Goal: Task Accomplishment & Management: Manage account settings

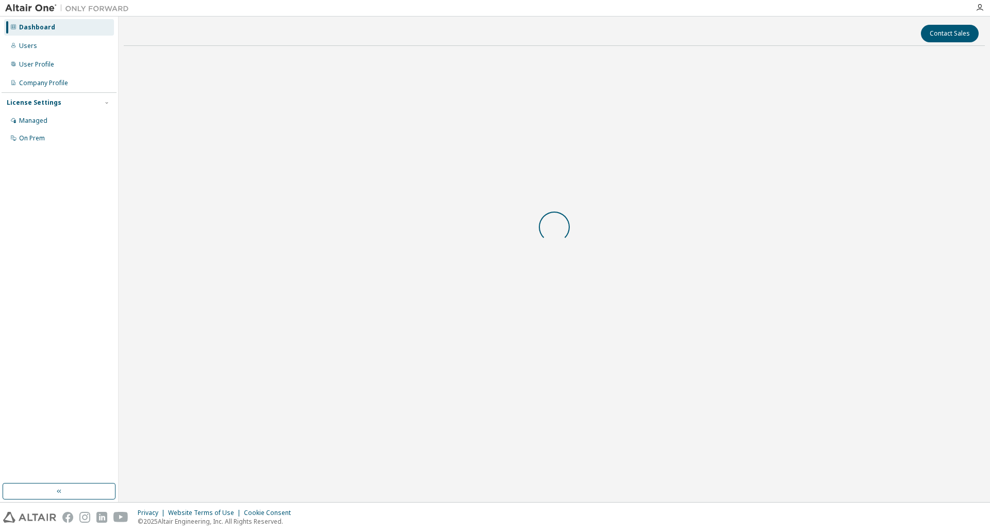
click at [31, 162] on div "Dashboard Users User Profile Company Profile License Settings Managed On Prem" at bounding box center [59, 250] width 115 height 464
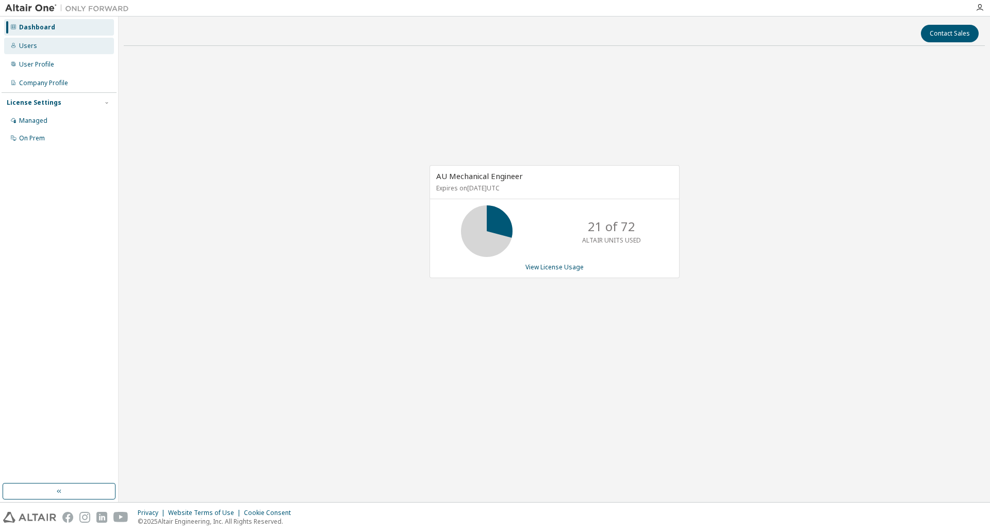
click at [53, 49] on div "Users" at bounding box center [59, 46] width 110 height 17
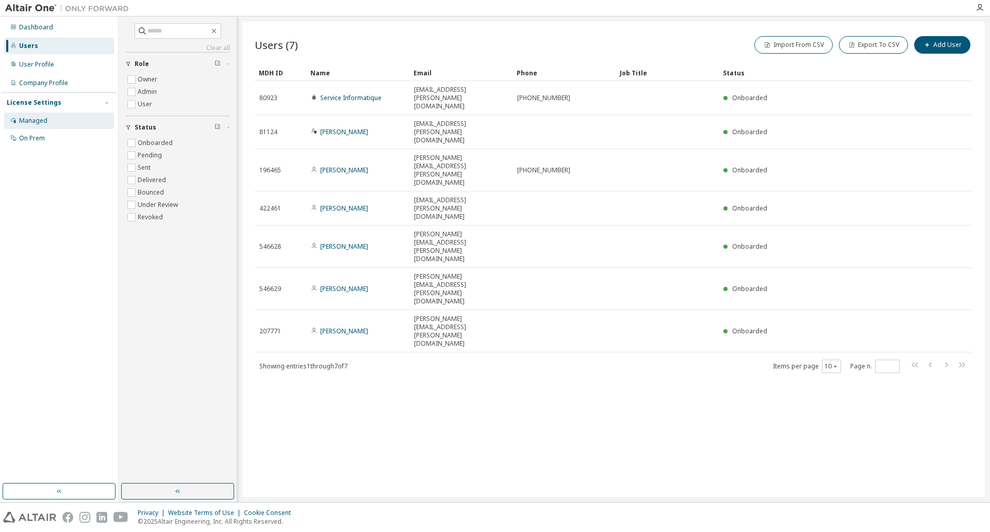
click at [52, 123] on div "Managed" at bounding box center [59, 120] width 110 height 17
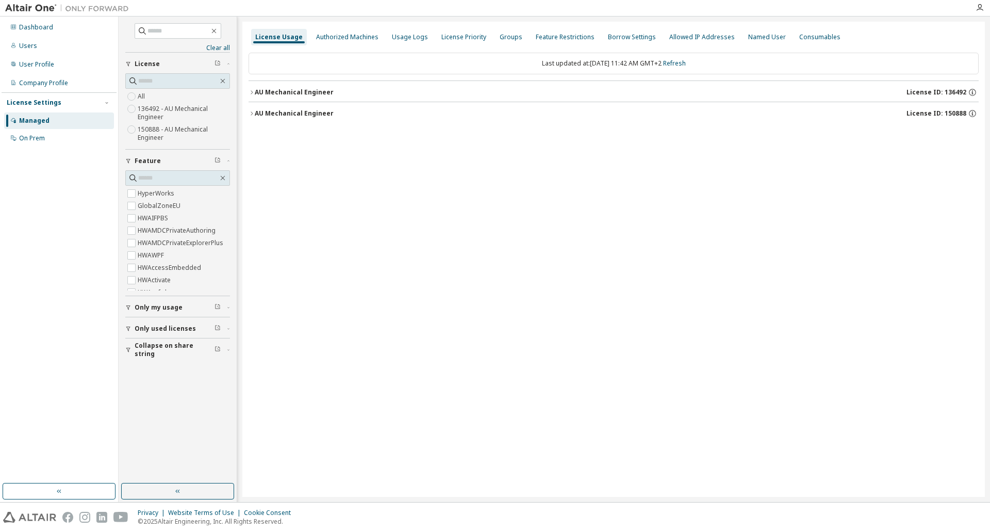
click at [325, 116] on div "AU Mechanical Engineer" at bounding box center [294, 113] width 79 height 8
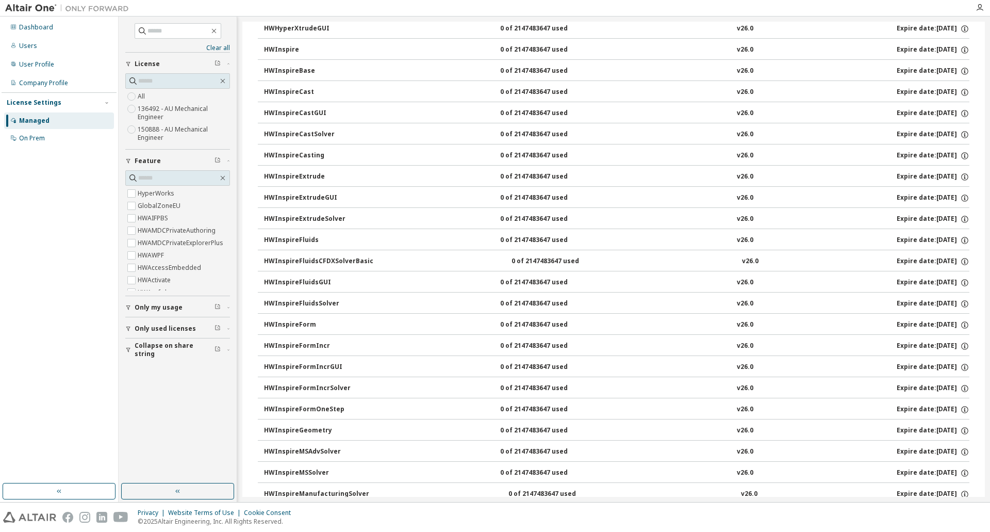
scroll to position [2269, 0]
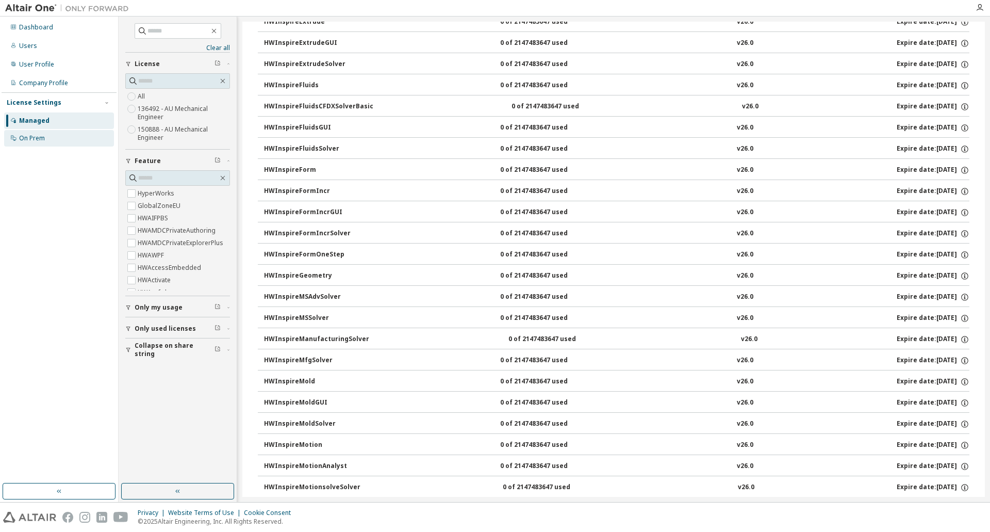
click at [39, 142] on div "On Prem" at bounding box center [59, 138] width 110 height 17
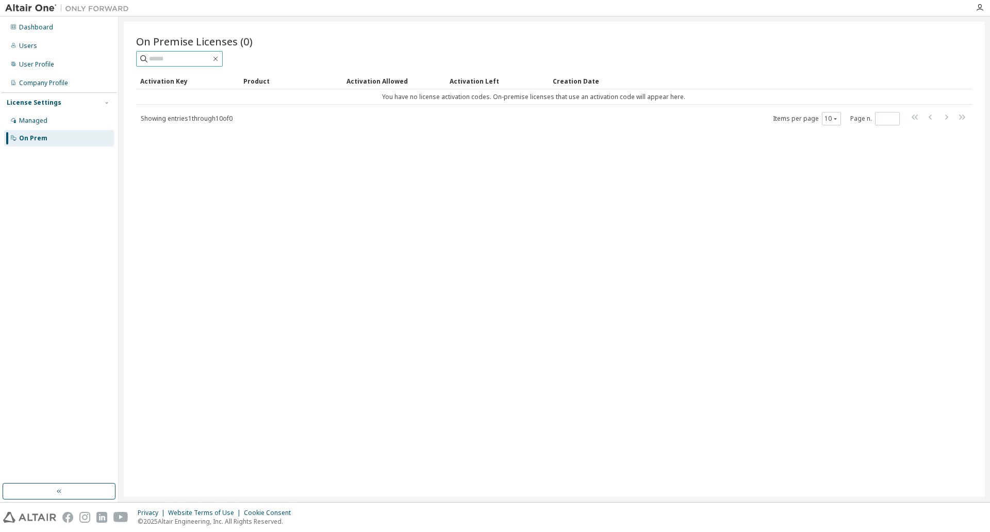
click at [173, 56] on input "text" at bounding box center [180, 59] width 62 height 10
click at [43, 32] on div "Dashboard" at bounding box center [59, 27] width 110 height 17
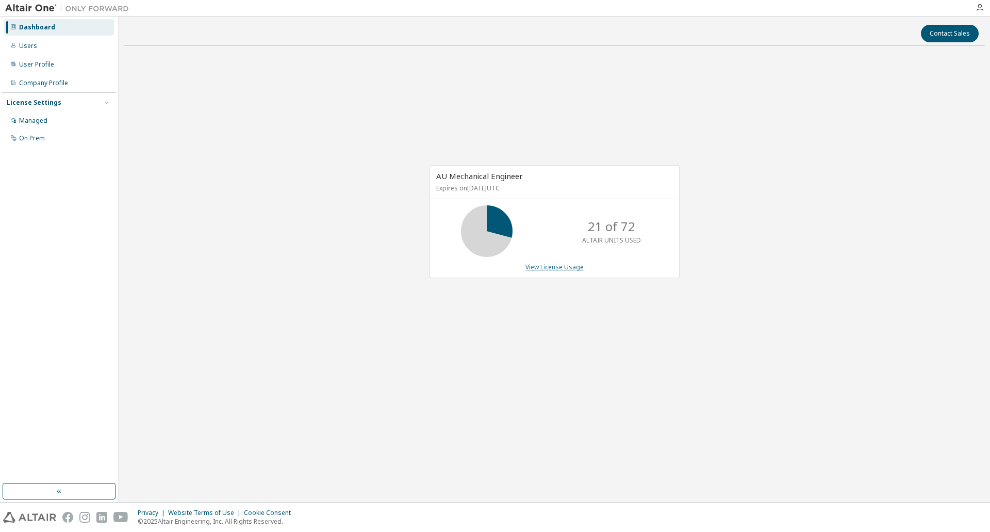
click at [572, 266] on link "View License Usage" at bounding box center [555, 266] width 58 height 9
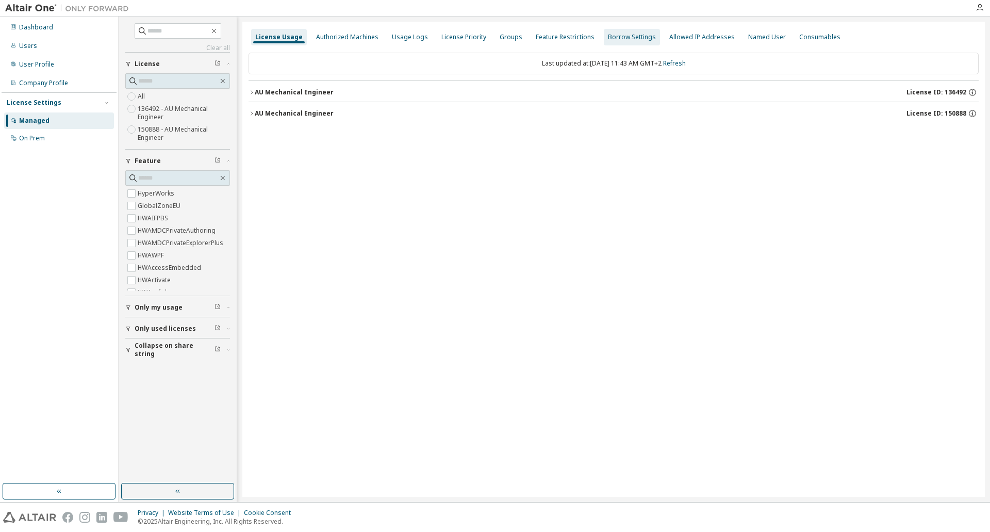
click at [609, 41] on div "Borrow Settings" at bounding box center [632, 37] width 48 height 8
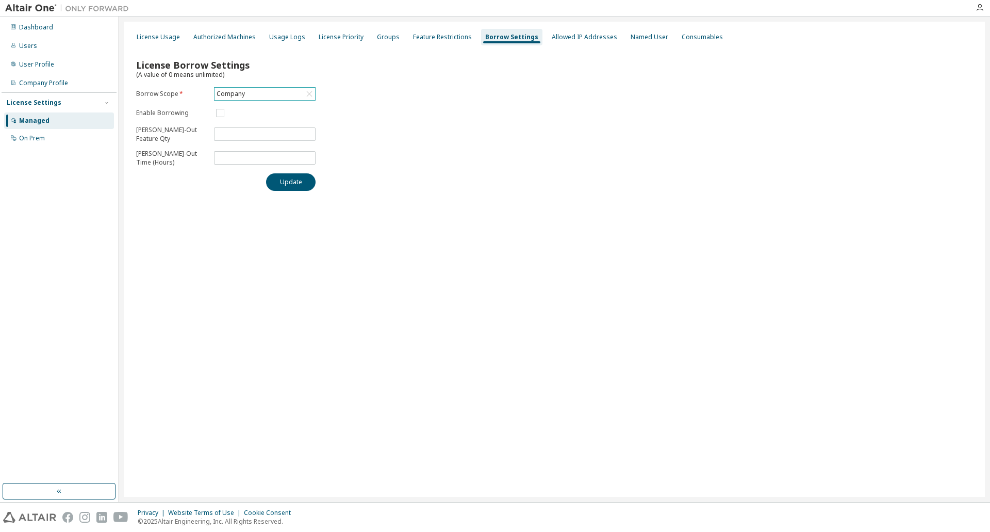
click at [258, 96] on div "Company" at bounding box center [265, 94] width 101 height 12
click at [253, 155] on li "150888 - AU Mechanical Engineer" at bounding box center [264, 162] width 99 height 22
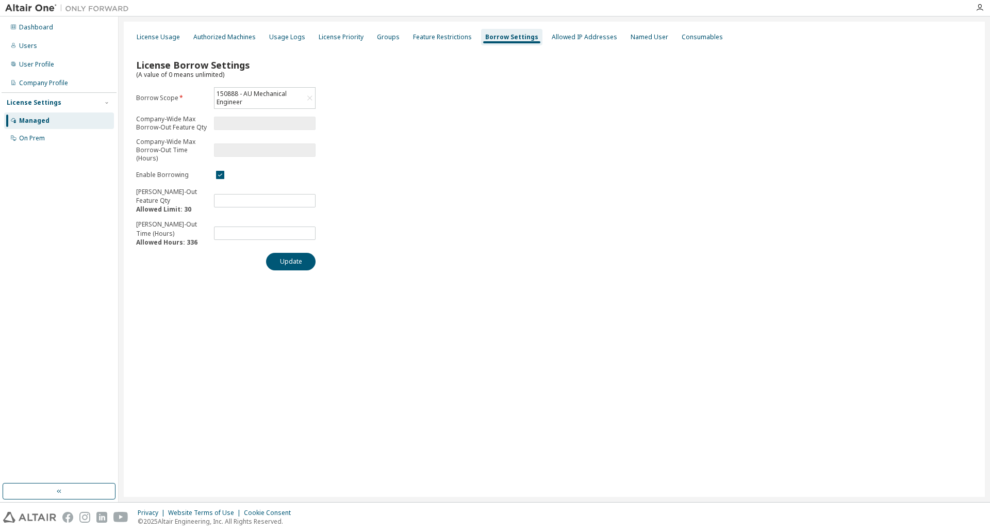
click at [434, 268] on div "License Borrow Settings (A value of 0 means unlimited) Borrow Scope * 150888 - …" at bounding box center [554, 161] width 849 height 230
click at [291, 258] on button "Update" at bounding box center [291, 262] width 50 height 18
click at [281, 261] on button "Update" at bounding box center [291, 262] width 50 height 18
click at [894, 512] on div "Borrow settings updated successfully." at bounding box center [912, 512] width 120 height 8
drag, startPoint x: 505, startPoint y: 35, endPoint x: 462, endPoint y: 156, distance: 128.2
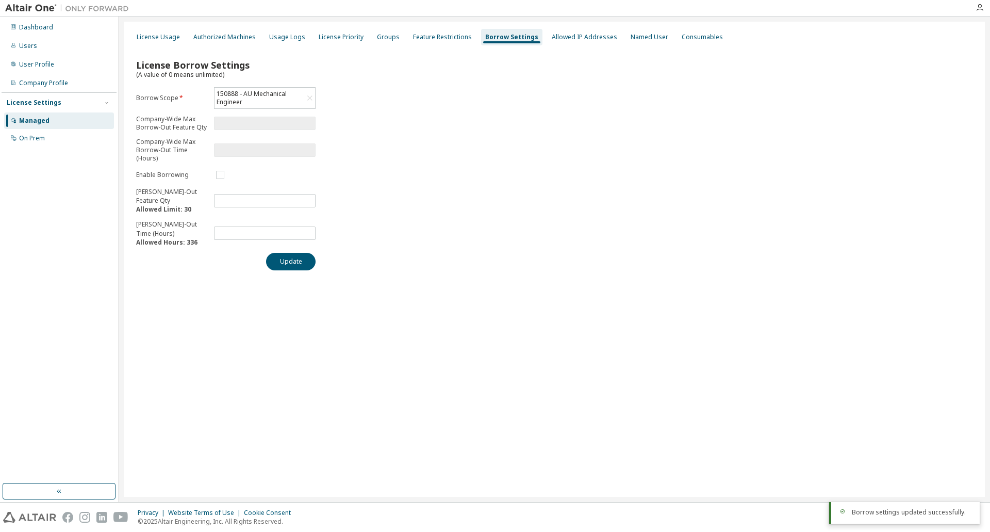
click at [462, 156] on div "License Borrow Settings (A value of 0 means unlimited) Borrow Scope * 150888 - …" at bounding box center [554, 161] width 849 height 230
click at [583, 39] on div "Allowed IP Addresses" at bounding box center [584, 37] width 65 height 8
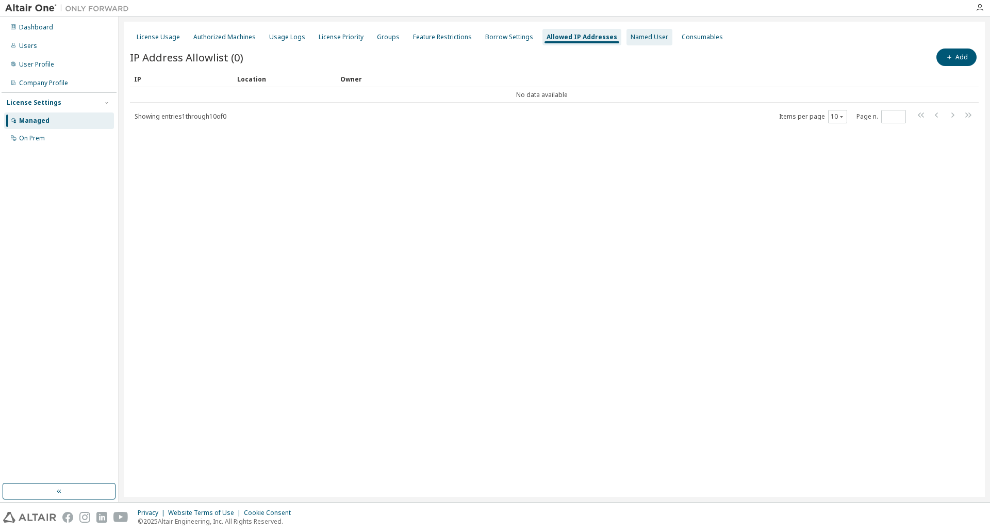
click at [639, 43] on div "Named User" at bounding box center [650, 37] width 46 height 17
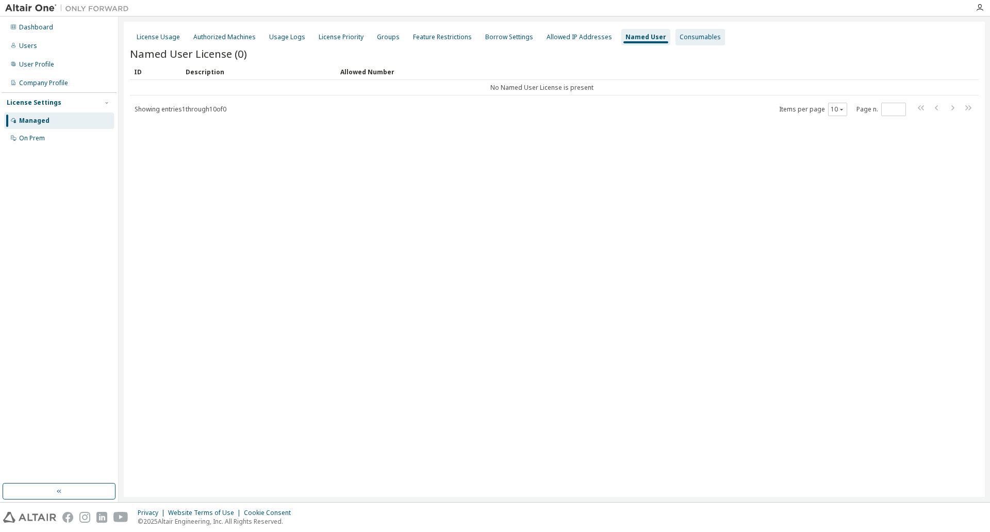
click at [680, 36] on div "Consumables" at bounding box center [700, 37] width 41 height 8
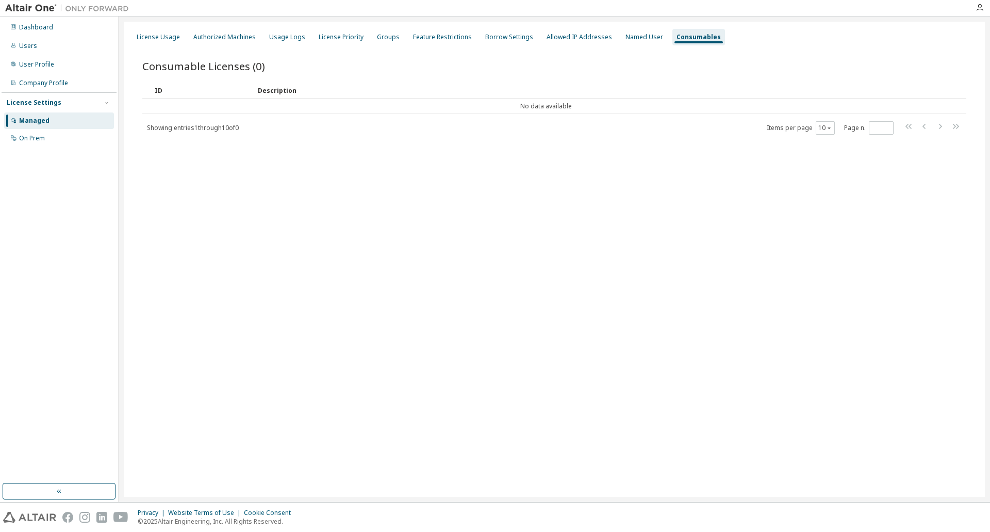
click at [393, 207] on div "License Usage Authorized Machines Usage Logs License Priority Groups Feature Re…" at bounding box center [554, 259] width 861 height 475
click at [485, 36] on div "Borrow Settings" at bounding box center [509, 37] width 48 height 8
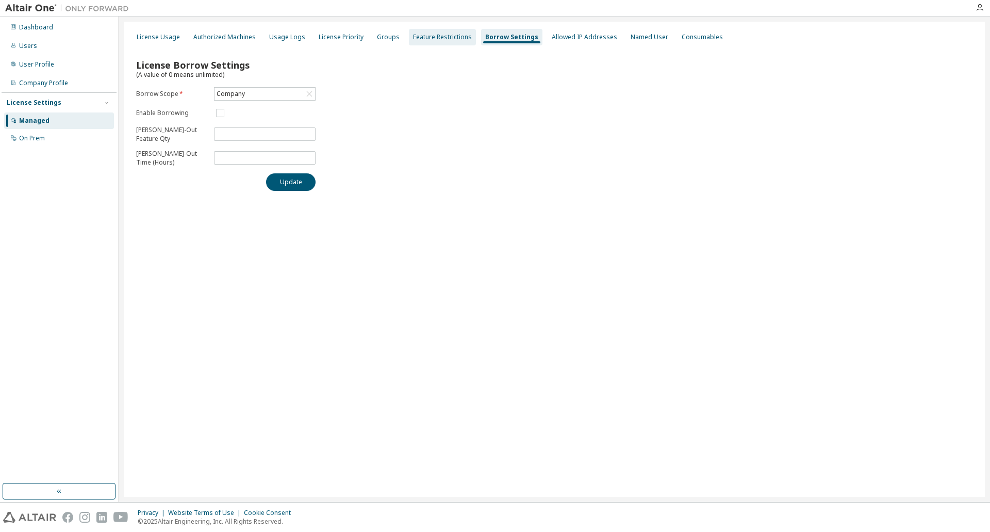
click at [433, 39] on div "Feature Restrictions" at bounding box center [442, 37] width 59 height 8
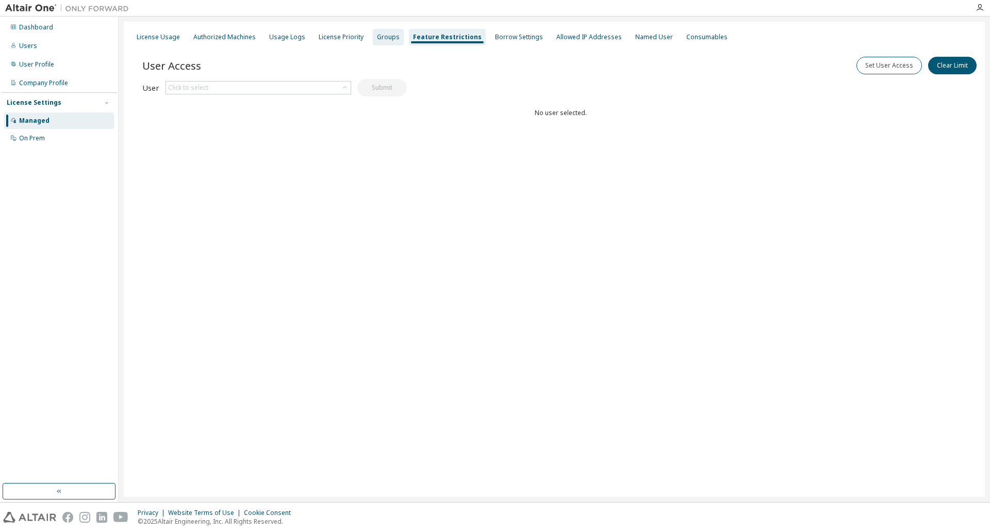
click at [385, 39] on div "Groups" at bounding box center [388, 37] width 23 height 8
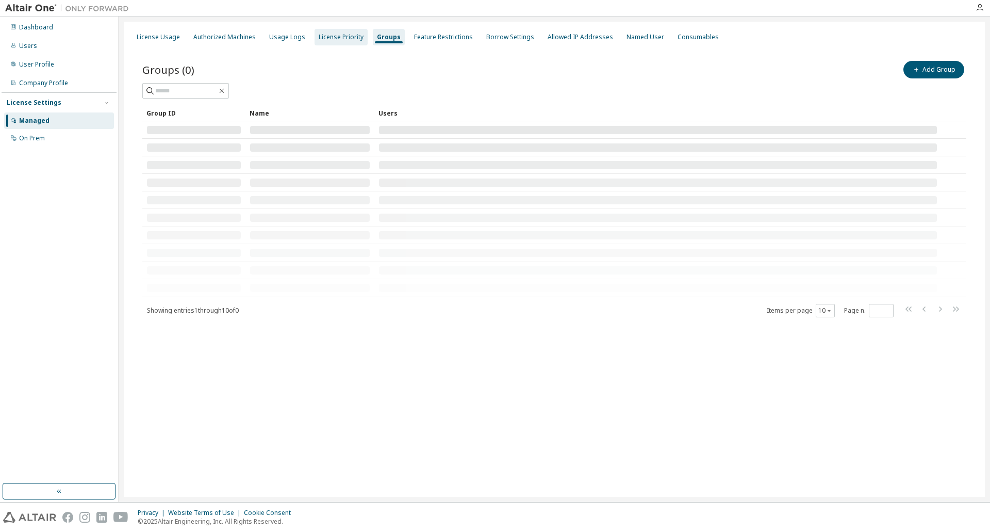
click at [333, 42] on div "License Priority" at bounding box center [341, 37] width 53 height 17
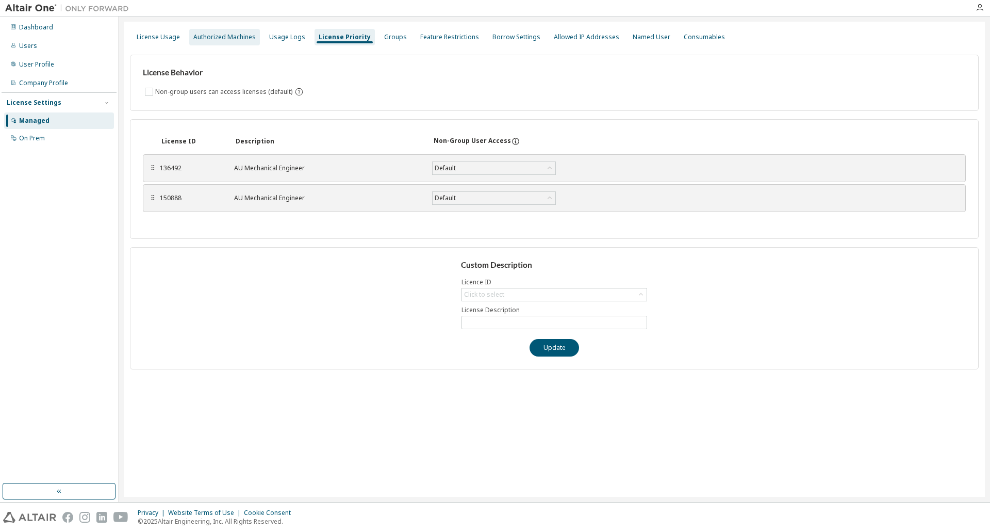
click at [253, 36] on div "Authorized Machines" at bounding box center [224, 37] width 71 height 17
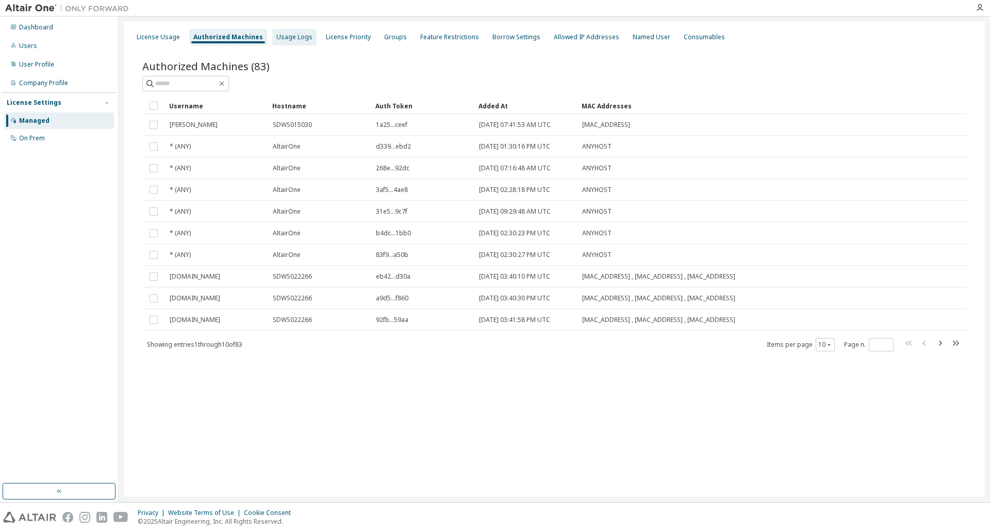
click at [289, 35] on div "Usage Logs" at bounding box center [294, 37] width 36 height 8
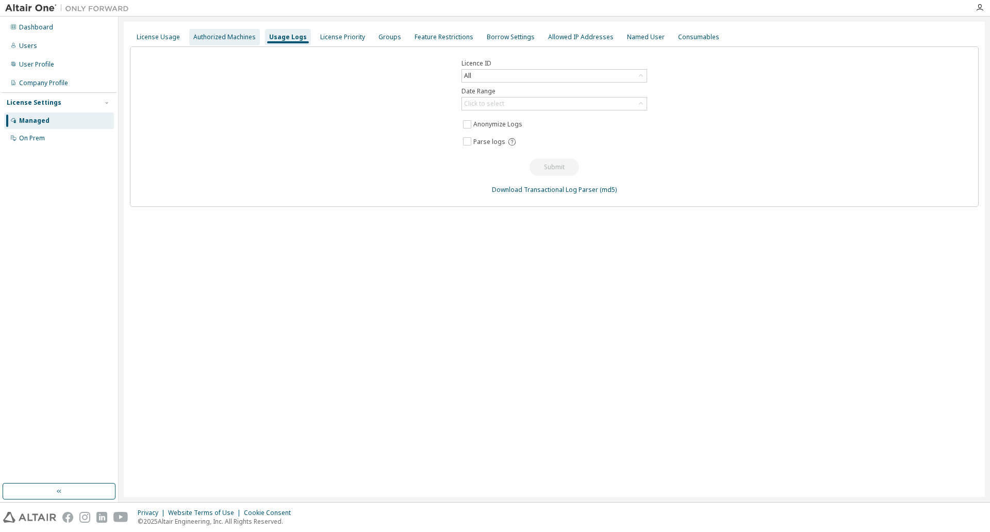
click at [200, 37] on div "Authorized Machines" at bounding box center [224, 37] width 62 height 8
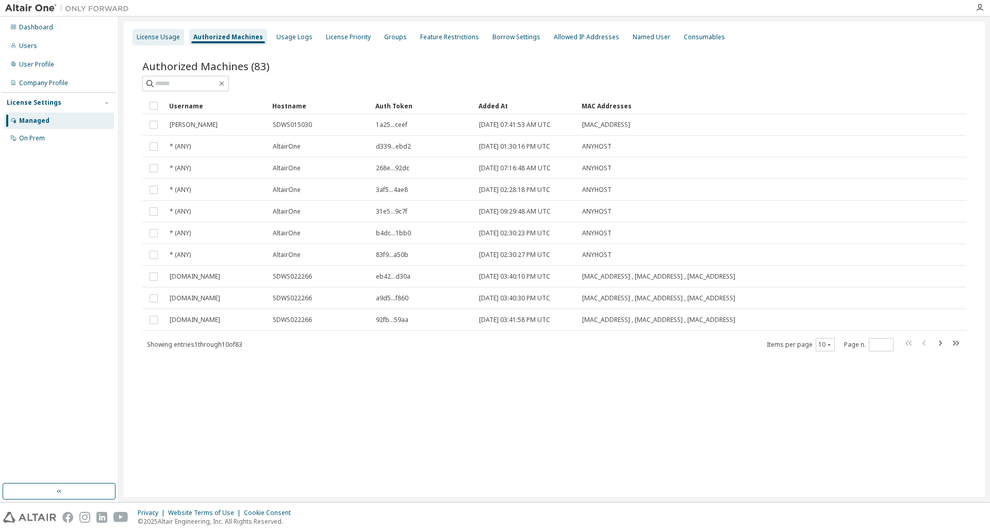
click at [157, 39] on div "License Usage" at bounding box center [158, 37] width 43 height 8
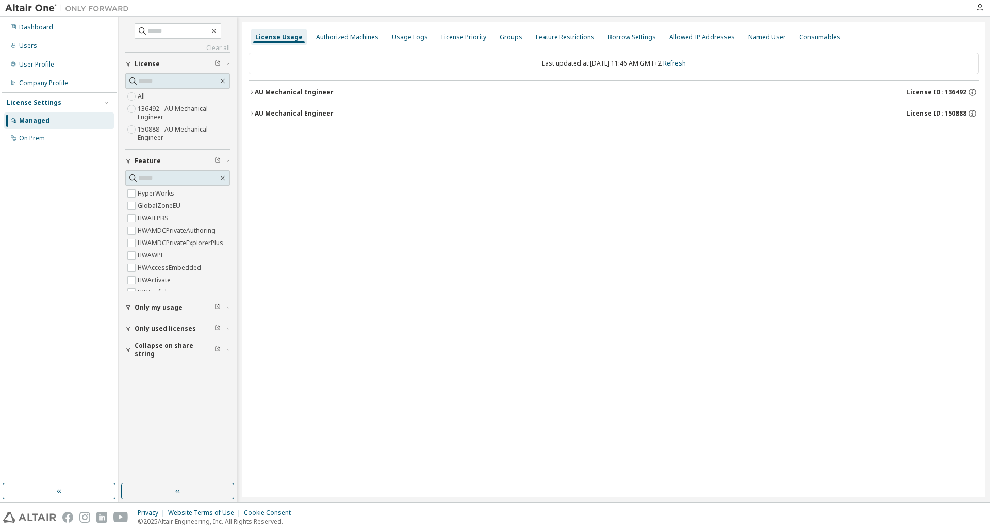
click at [165, 131] on label "150888 - AU Mechanical Engineer" at bounding box center [184, 133] width 92 height 21
click at [254, 90] on icon "button" at bounding box center [252, 92] width 6 height 6
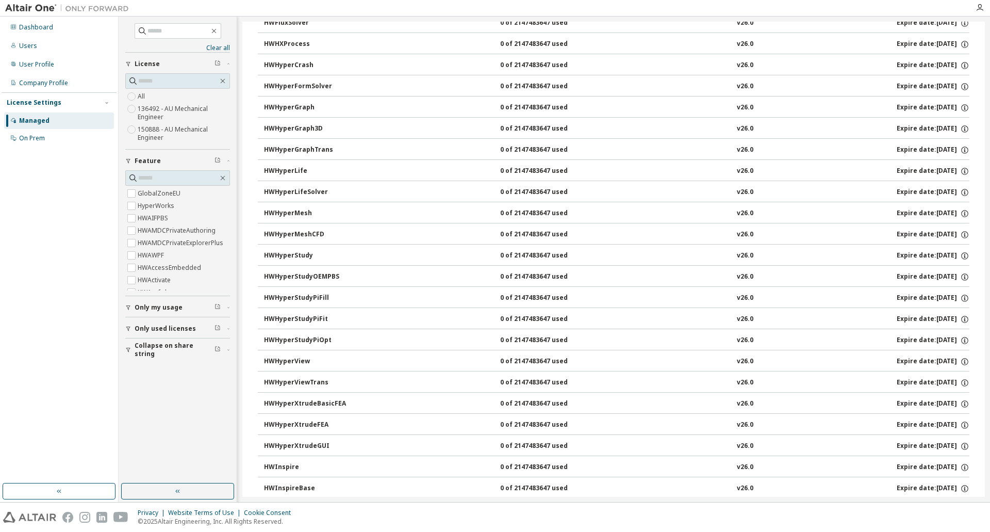
scroll to position [1702, 0]
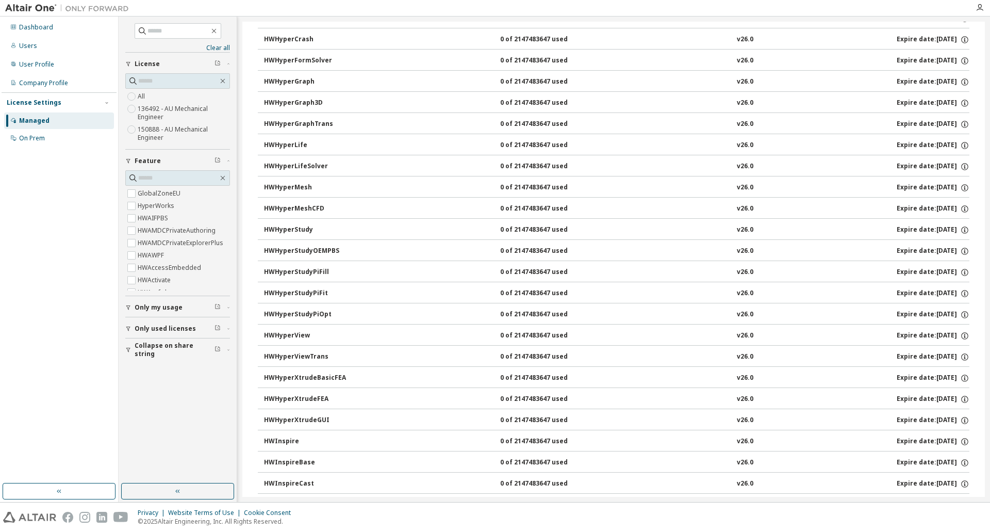
click at [181, 314] on button "Only my usage" at bounding box center [177, 307] width 105 height 23
click at [173, 362] on span "Only used licenses" at bounding box center [165, 358] width 61 height 8
click at [173, 413] on span "Collapse on share string" at bounding box center [175, 409] width 80 height 17
click at [29, 139] on div "On Prem" at bounding box center [32, 138] width 26 height 8
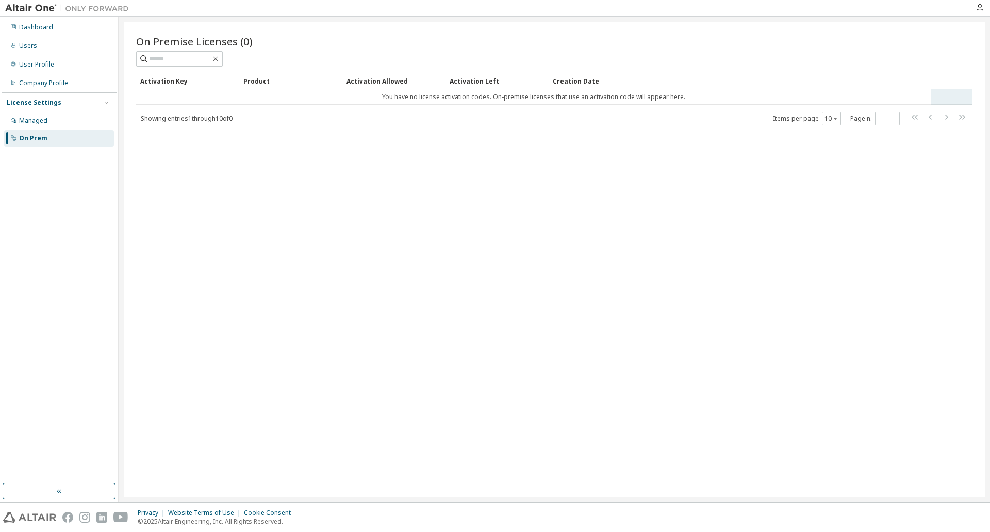
click at [453, 97] on td "You have no license activation codes. On-premise licenses that use an activatio…" at bounding box center [533, 96] width 795 height 15
click at [384, 84] on div "Activation Allowed" at bounding box center [394, 81] width 95 height 17
click at [257, 85] on div "Product" at bounding box center [290, 81] width 95 height 17
click at [39, 67] on div "User Profile" at bounding box center [36, 64] width 35 height 8
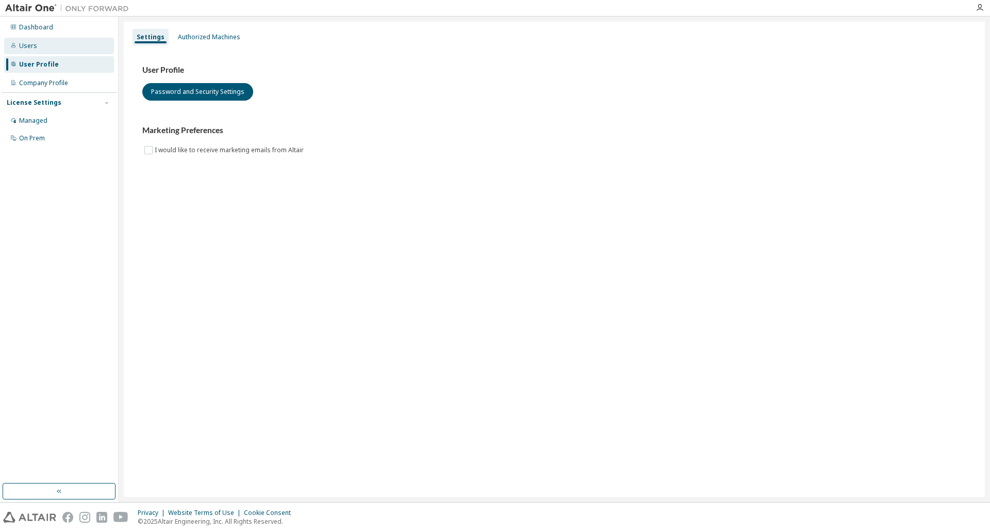
click at [25, 47] on div "Users" at bounding box center [28, 46] width 18 height 8
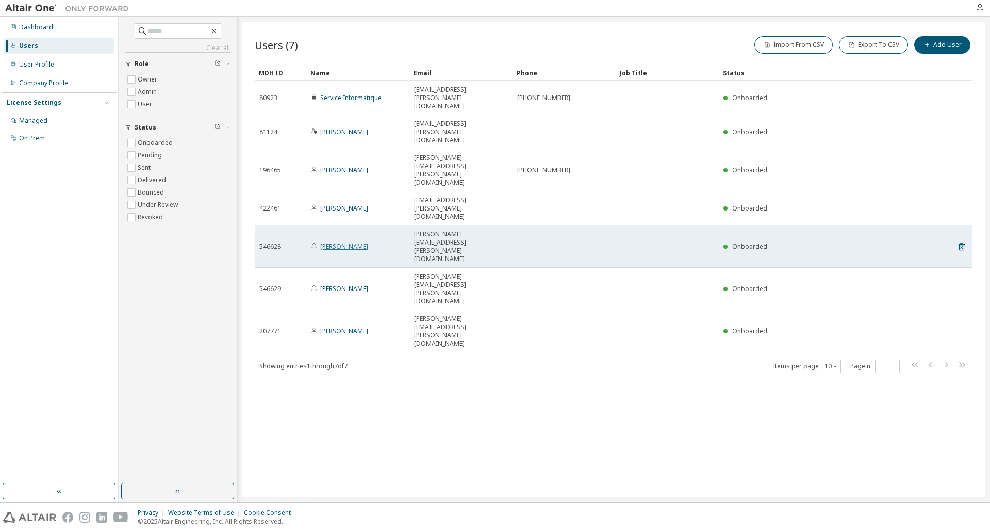
click at [362, 242] on link "Quentin CHABLE" at bounding box center [344, 246] width 48 height 9
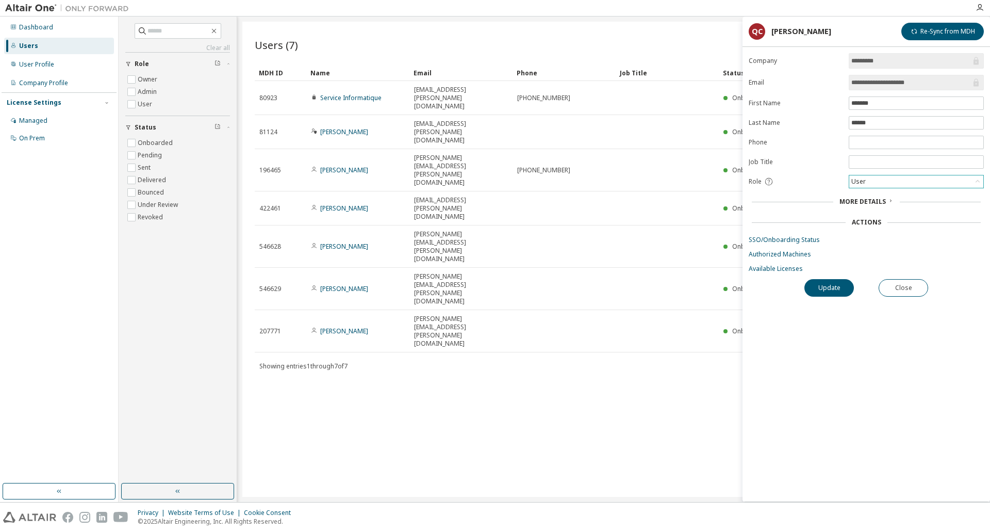
click at [879, 183] on div "User" at bounding box center [916, 181] width 134 height 12
click at [913, 176] on div "User" at bounding box center [916, 181] width 134 height 12
click at [838, 364] on div "**********" at bounding box center [867, 277] width 248 height 448
click at [781, 242] on link "SSO/Onboarding Status" at bounding box center [866, 240] width 235 height 8
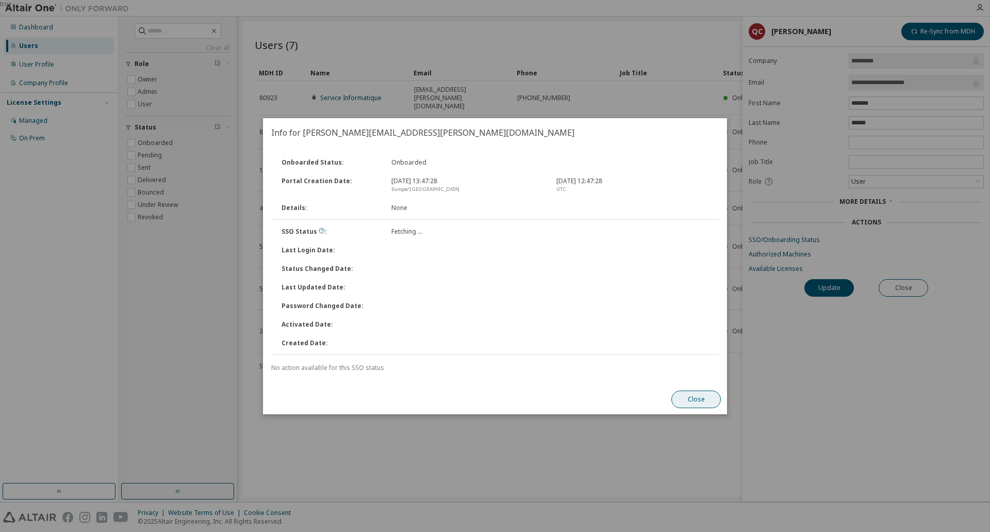
click at [703, 397] on button "Close" at bounding box center [696, 399] width 50 height 18
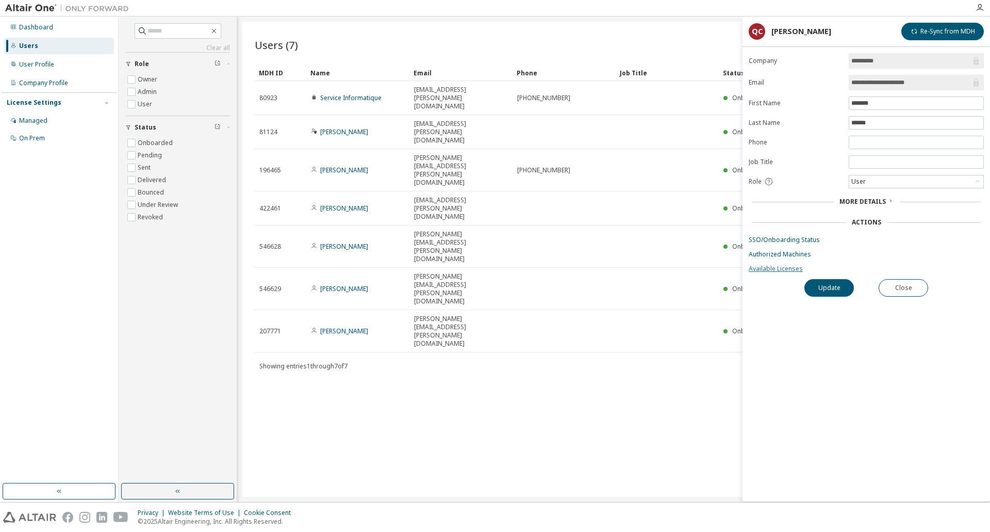
click at [769, 269] on link "Available Licenses" at bounding box center [866, 269] width 235 height 8
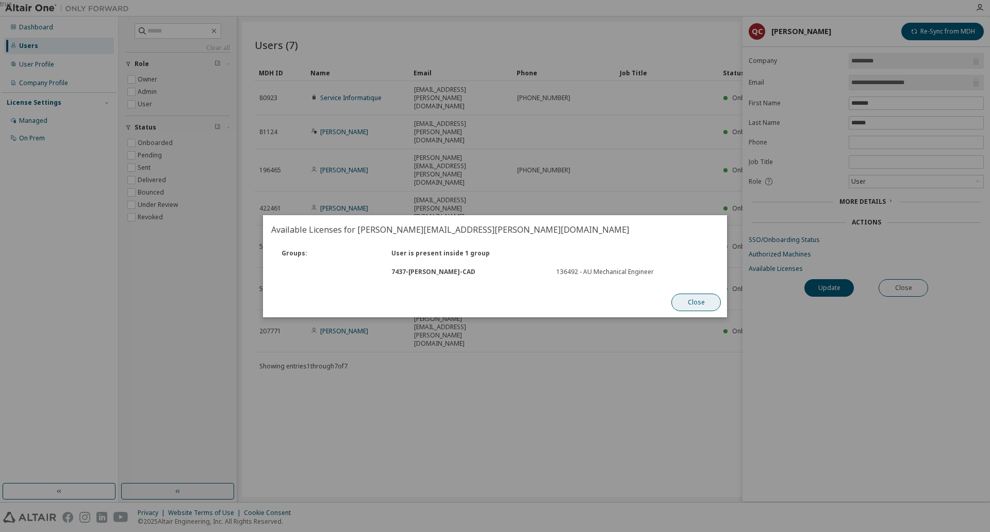
click at [691, 304] on button "Close" at bounding box center [696, 302] width 50 height 18
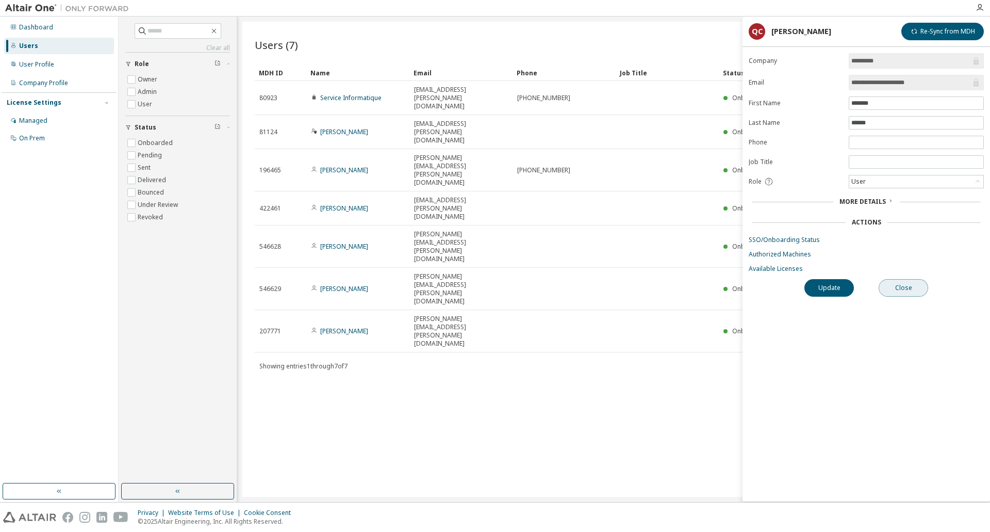
click at [901, 290] on button "Close" at bounding box center [904, 288] width 50 height 18
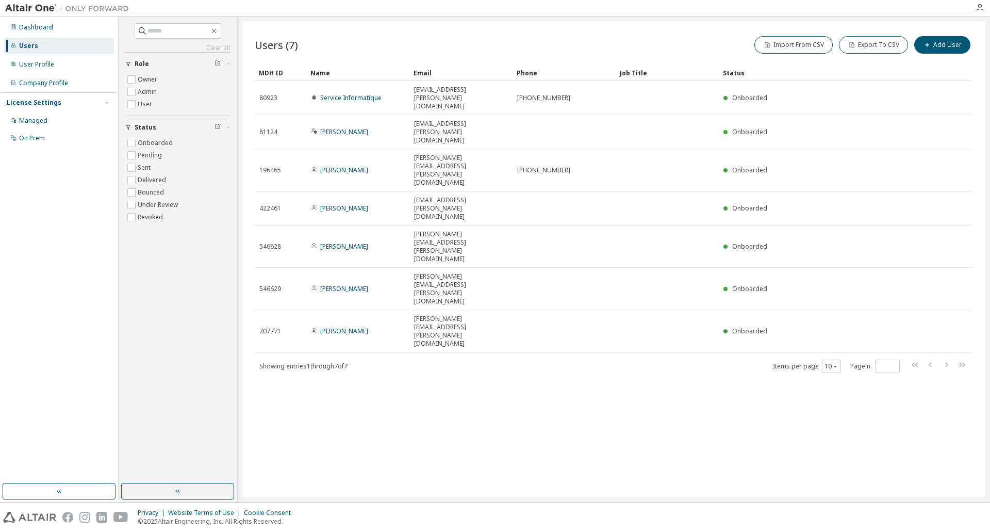
click at [901, 290] on div "Users (7) Import From CSV Export To CSV Add User Clear Load Save Save As Field …" at bounding box center [613, 259] width 743 height 475
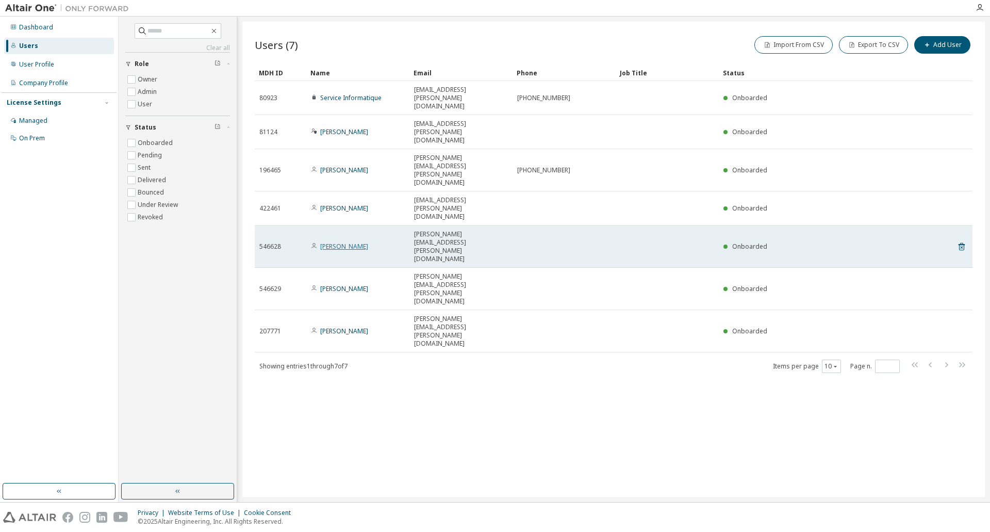
click at [336, 242] on link "Quentin CHABLE" at bounding box center [344, 246] width 48 height 9
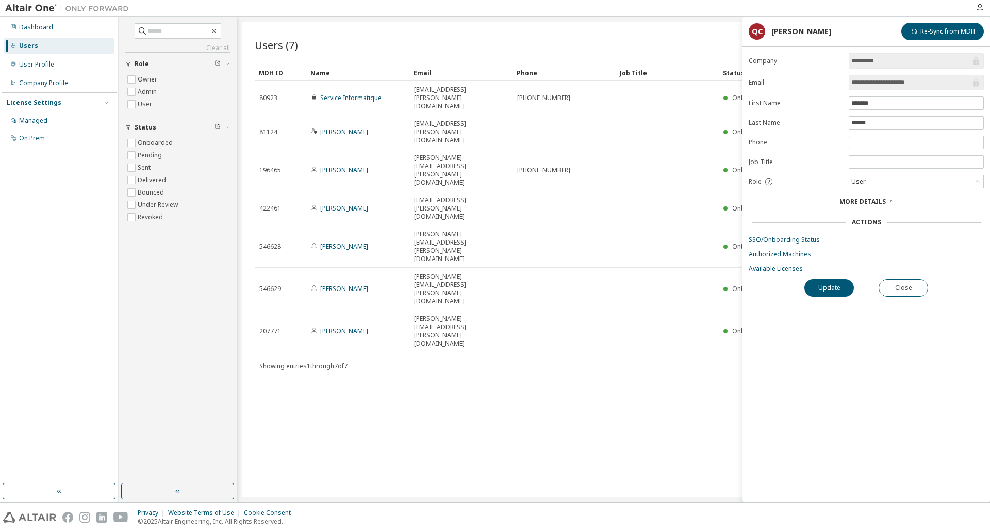
click at [873, 201] on span "More Details" at bounding box center [863, 201] width 46 height 9
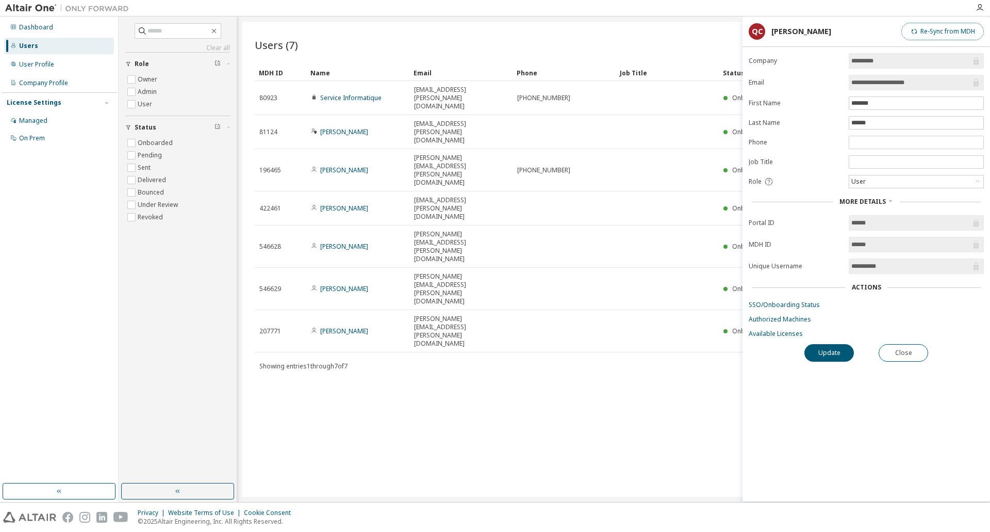
click at [963, 30] on button "Re-Sync from MDH" at bounding box center [942, 32] width 83 height 18
click at [150, 142] on label "Onboarded" at bounding box center [156, 143] width 37 height 12
click at [894, 354] on button "Close" at bounding box center [904, 353] width 50 height 18
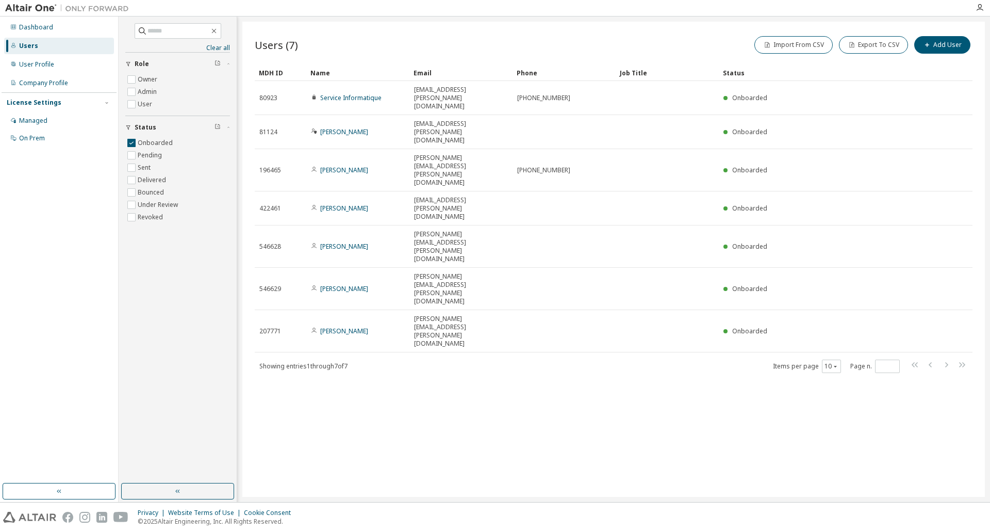
click at [414, 309] on div "Users (7) Import From CSV Export To CSV Add User Clear Load Save Save As Field …" at bounding box center [613, 259] width 743 height 475
click at [147, 182] on label "Delivered" at bounding box center [153, 180] width 30 height 12
click at [156, 143] on label "Onboarded" at bounding box center [156, 143] width 37 height 12
click at [151, 158] on label "Pending" at bounding box center [151, 155] width 26 height 12
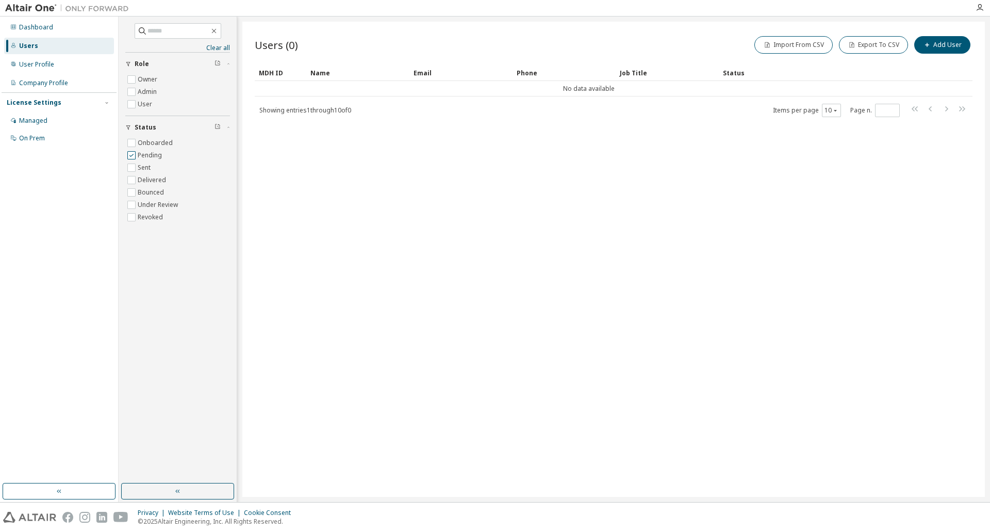
click at [151, 158] on label "Pending" at bounding box center [151, 155] width 26 height 12
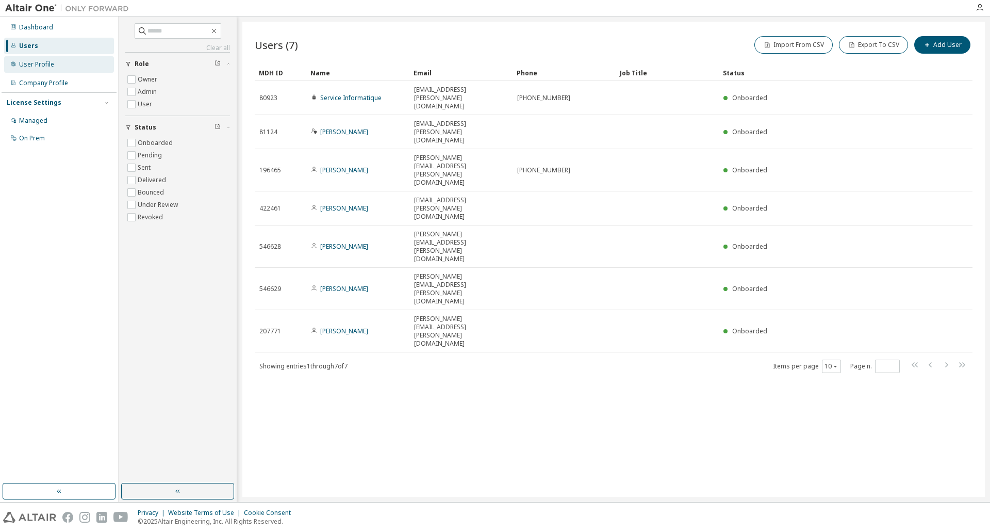
click at [40, 63] on div "User Profile" at bounding box center [36, 64] width 35 height 8
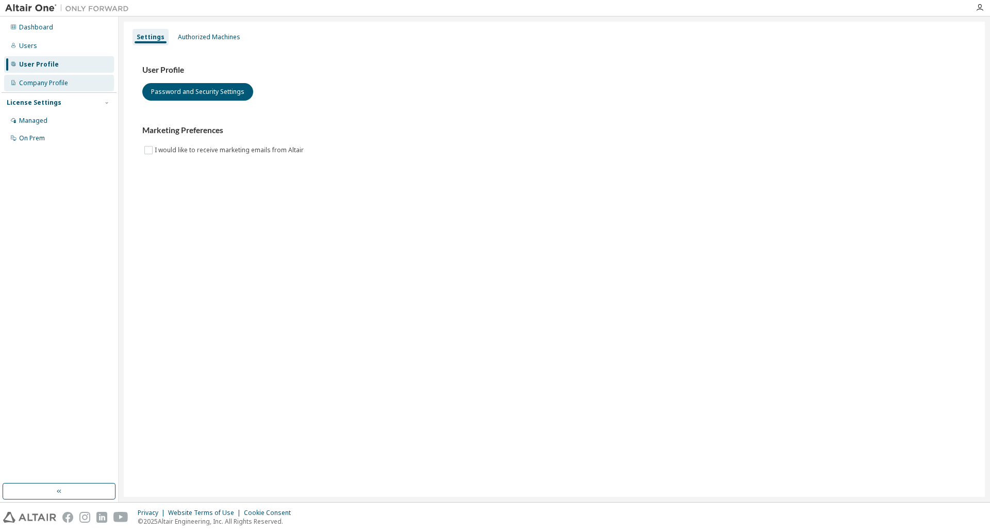
click at [42, 79] on div "Company Profile" at bounding box center [43, 83] width 49 height 8
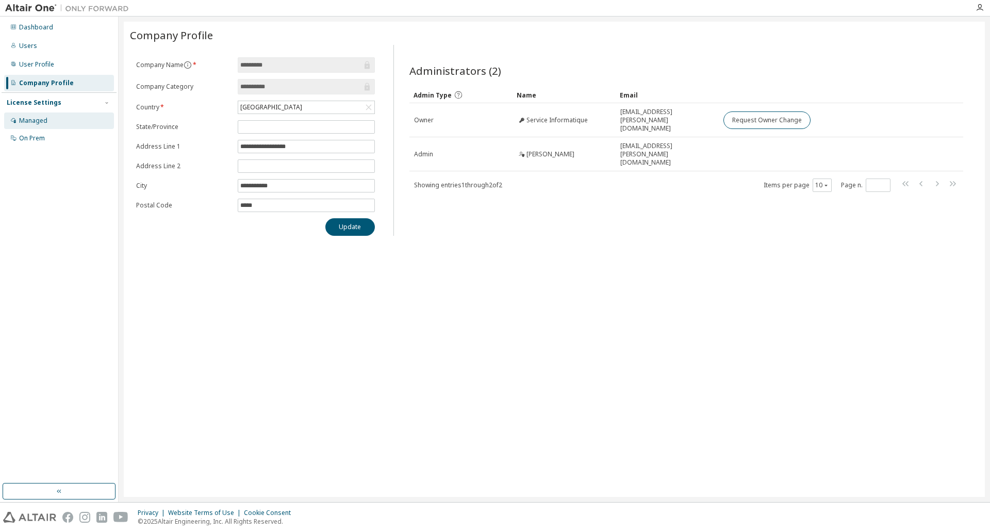
click at [42, 119] on div "Managed" at bounding box center [33, 121] width 28 height 8
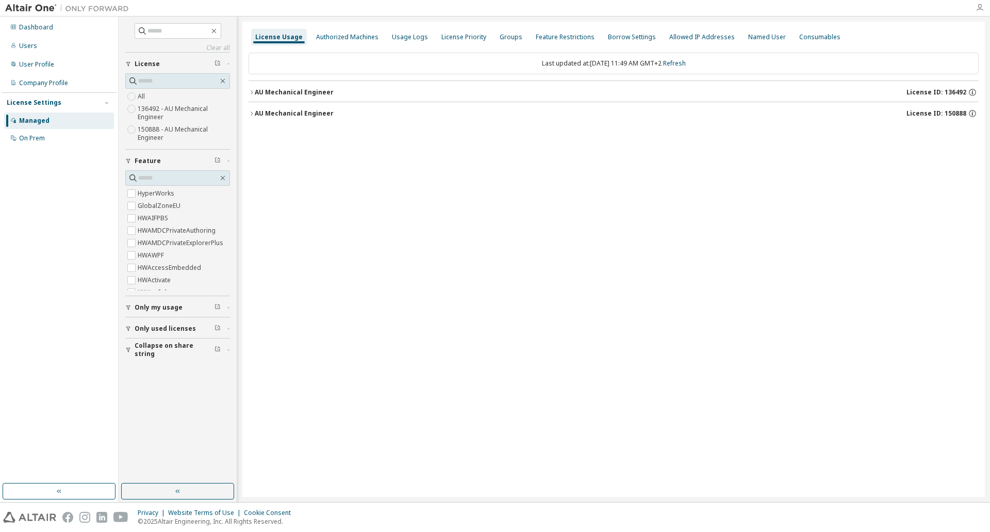
click at [982, 9] on icon "button" at bounding box center [980, 8] width 8 height 8
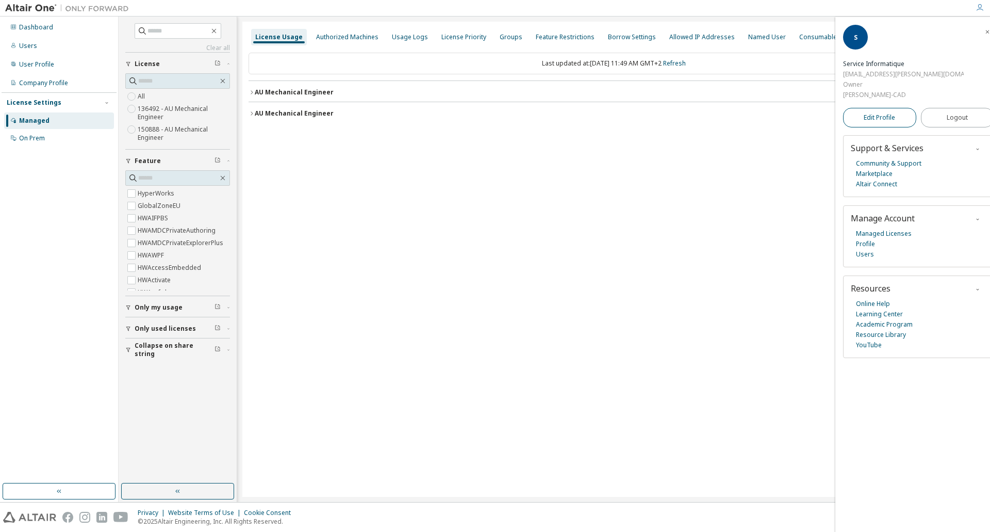
click at [879, 113] on span "Edit Profile" at bounding box center [879, 117] width 31 height 8
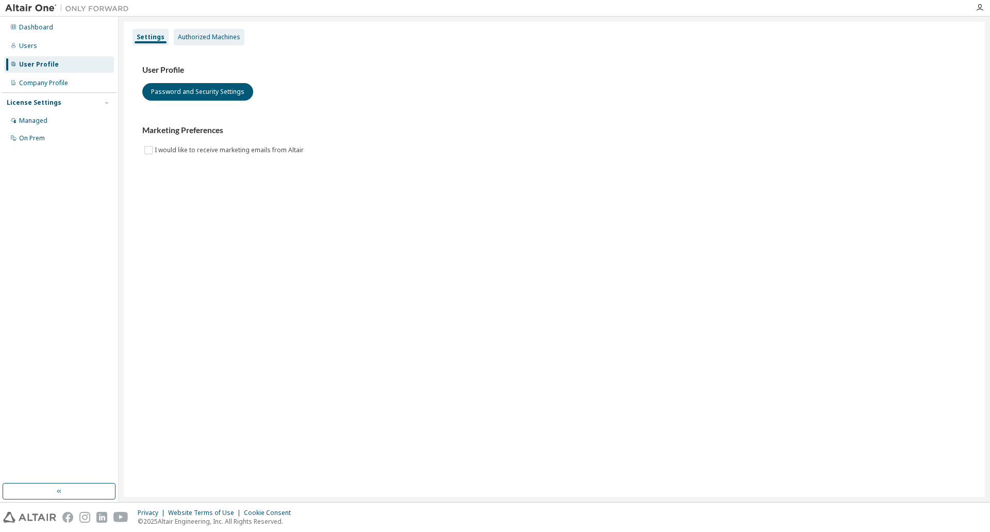
click at [212, 42] on div "Authorized Machines" at bounding box center [209, 37] width 71 height 17
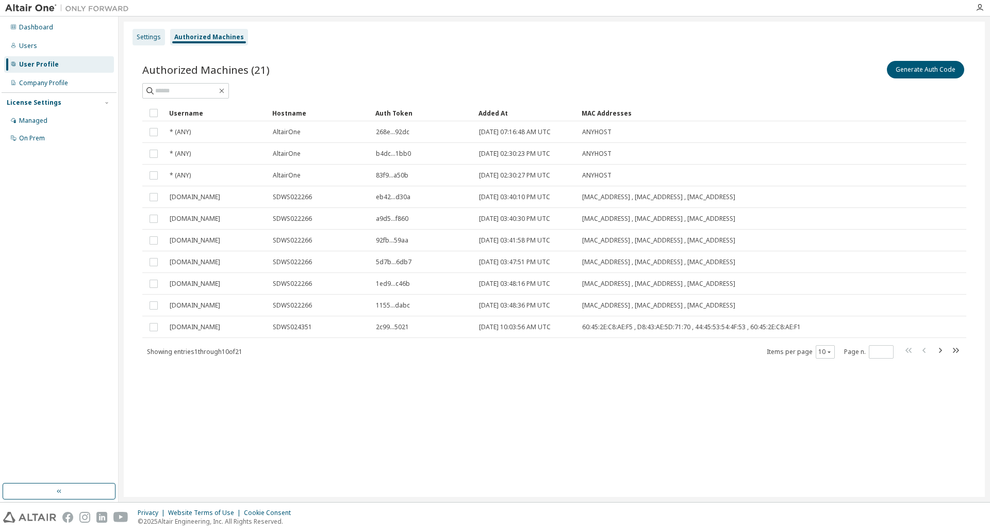
click at [137, 39] on div "Settings" at bounding box center [149, 37] width 24 height 8
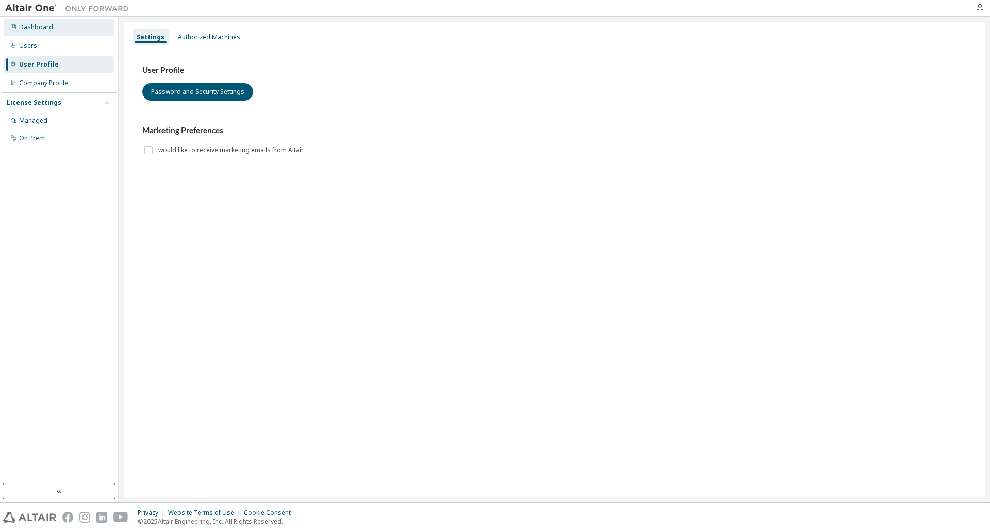
click at [14, 25] on icon at bounding box center [13, 27] width 6 height 6
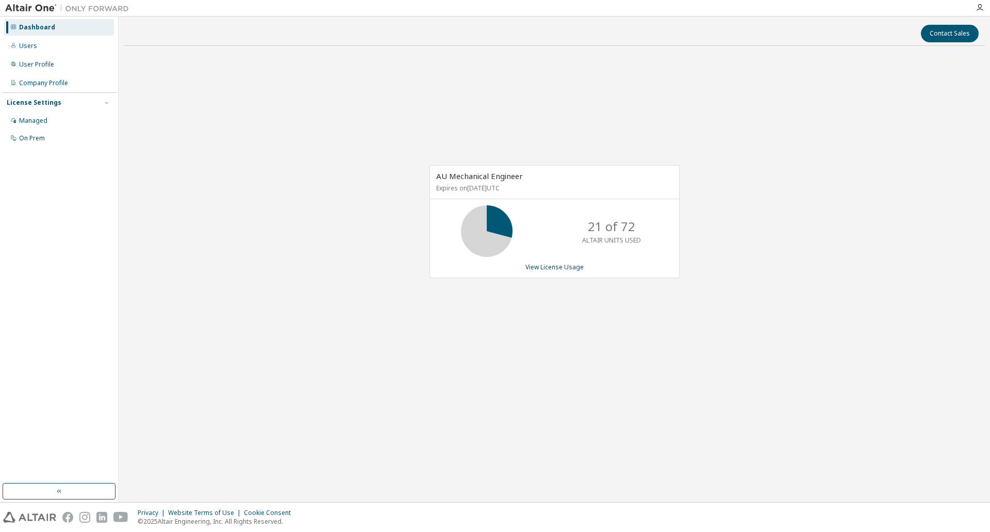
click at [200, 239] on div "AU Mechanical Engineer Expires on January 1, 2026 UTC 21 of 72 ALTAIR UNITS USE…" at bounding box center [554, 227] width 861 height 346
click at [960, 34] on button "Contact Sales" at bounding box center [950, 34] width 58 height 18
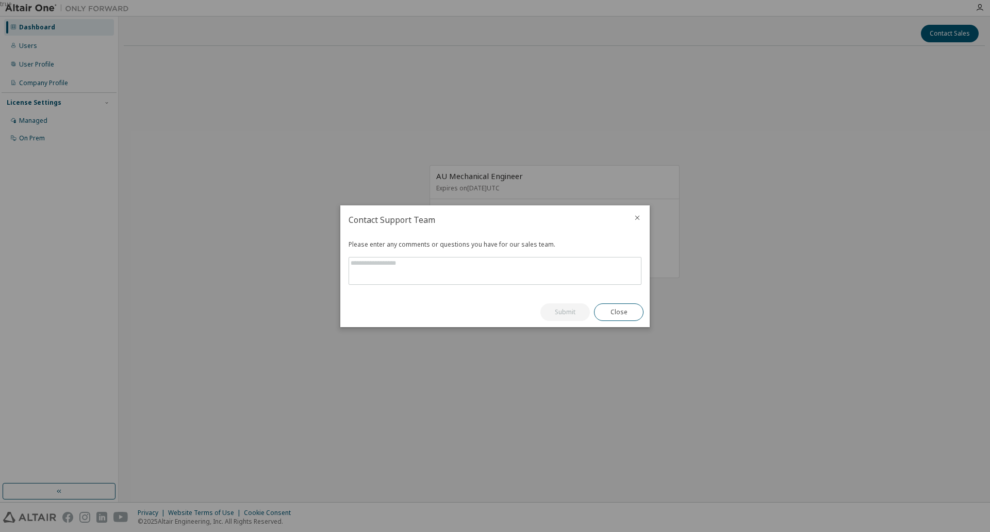
click at [636, 217] on icon "close" at bounding box center [637, 218] width 8 height 8
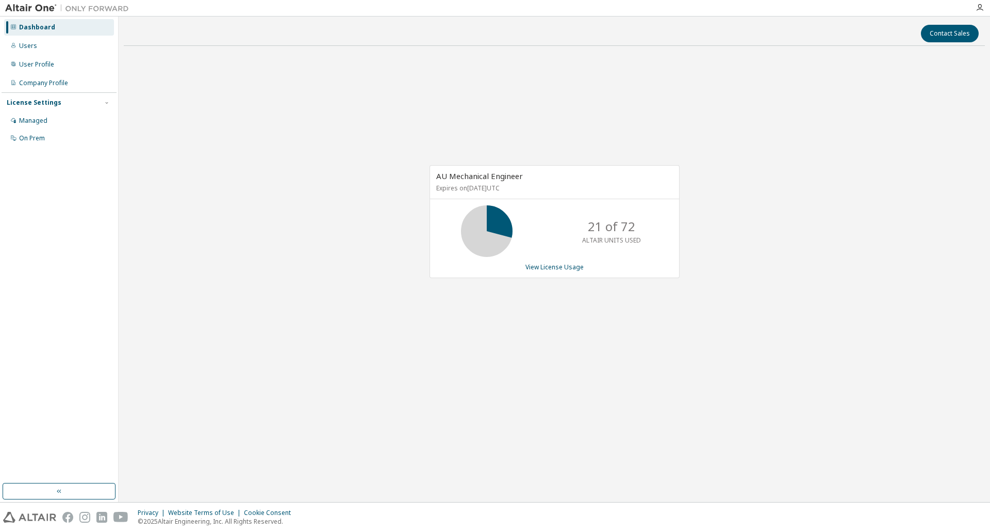
click at [806, 214] on div "AU Mechanical Engineer Expires on January 1, 2026 UTC 21 of 72 ALTAIR UNITS USE…" at bounding box center [554, 227] width 861 height 346
click at [42, 58] on div "User Profile" at bounding box center [59, 64] width 110 height 17
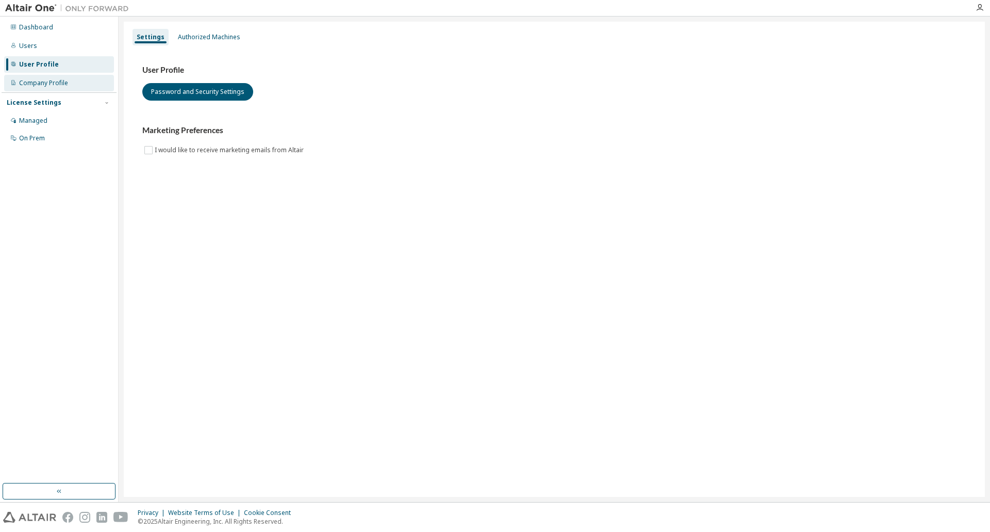
click at [45, 84] on div "Company Profile" at bounding box center [43, 83] width 49 height 8
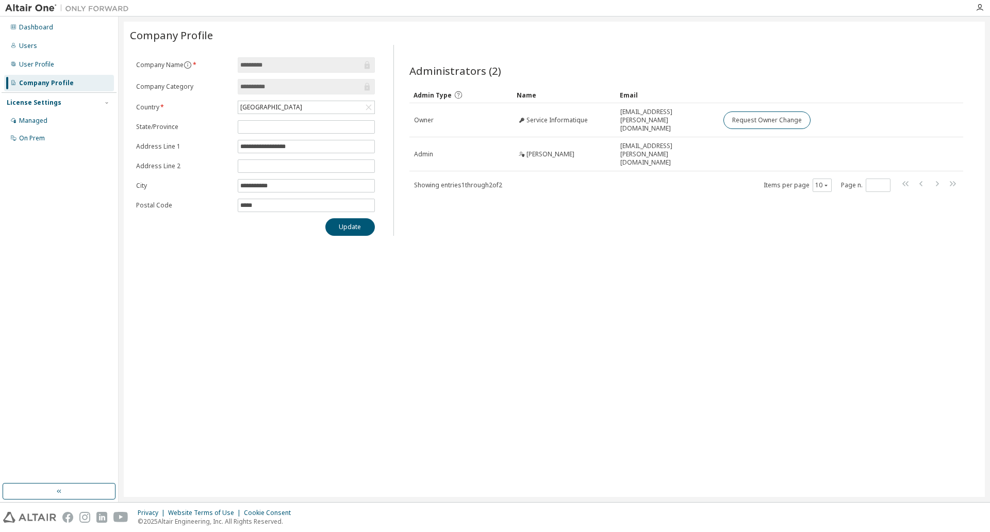
click at [46, 102] on div "License Settings" at bounding box center [34, 103] width 55 height 8
click at [43, 120] on div "Managed" at bounding box center [33, 121] width 28 height 8
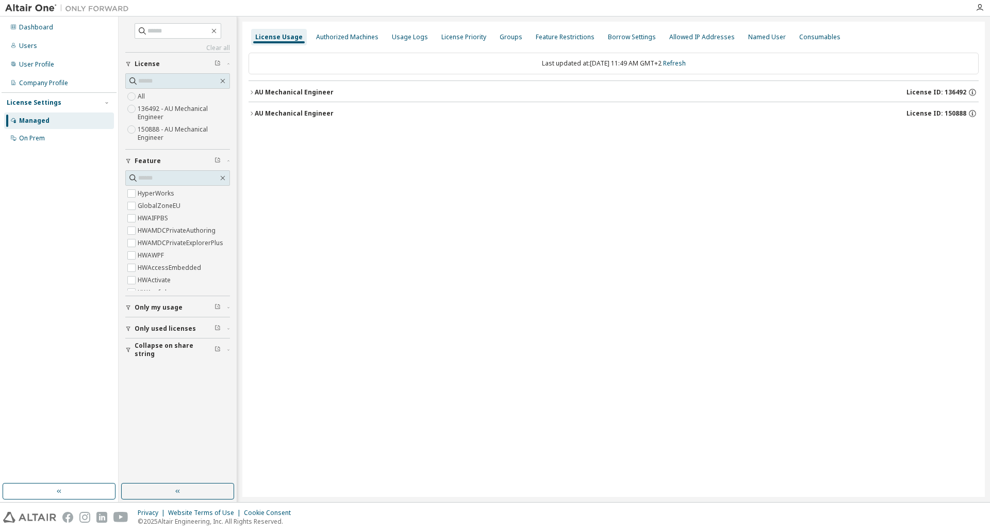
click at [158, 129] on label "150888 - AU Mechanical Engineer" at bounding box center [184, 133] width 92 height 21
click at [262, 89] on div "AU Mechanical Engineer" at bounding box center [294, 92] width 79 height 8
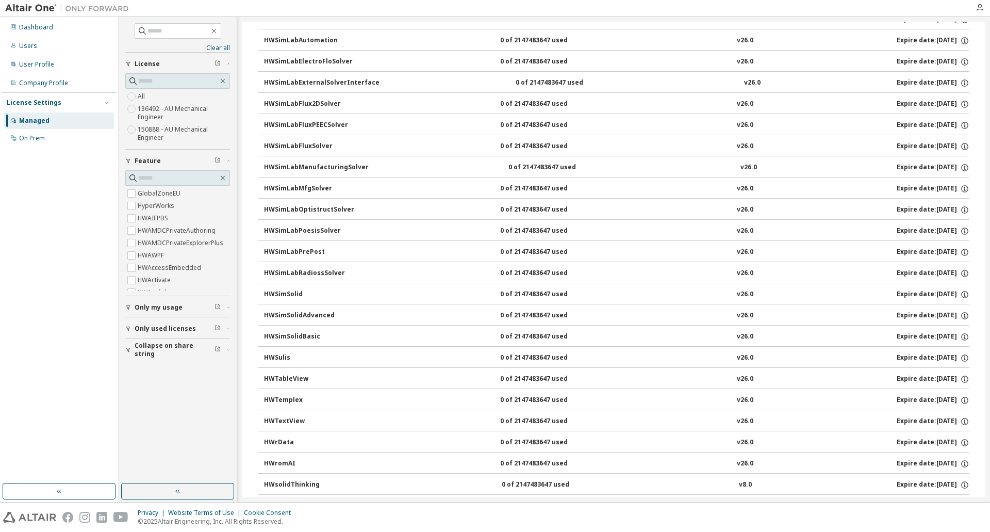
scroll to position [4106, 0]
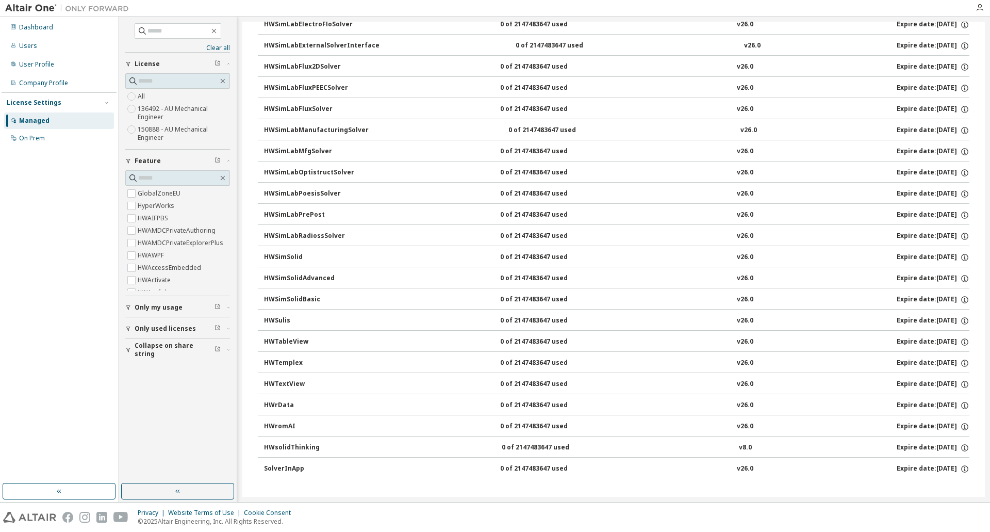
drag, startPoint x: 468, startPoint y: 482, endPoint x: 188, endPoint y: 414, distance: 288.3
click at [188, 414] on div "Clear all Collapse on share string Only used licenses Only my usage Feature Glo…" at bounding box center [177, 250] width 115 height 464
click at [26, 22] on div "Dashboard" at bounding box center [59, 27] width 110 height 17
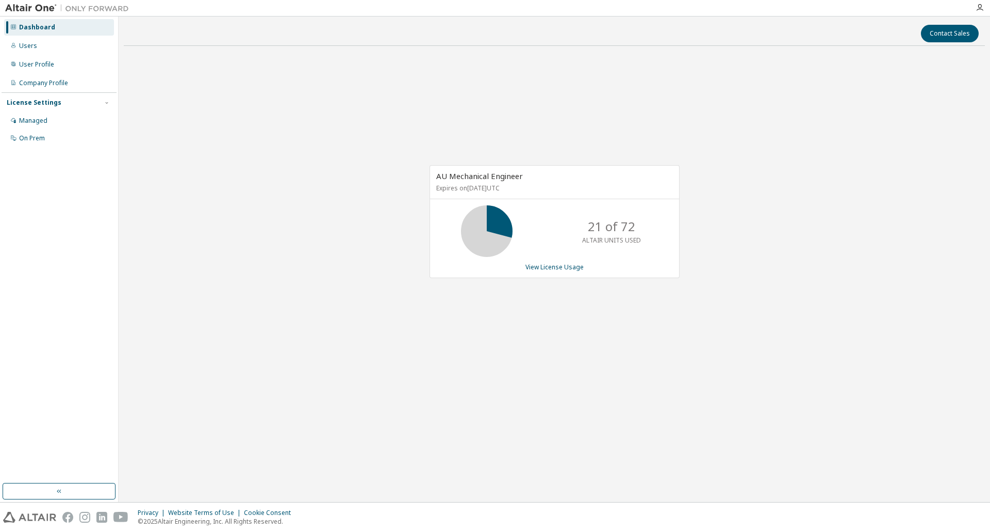
click at [19, 4] on img at bounding box center [69, 8] width 129 height 10
